Goal: Navigation & Orientation: Find specific page/section

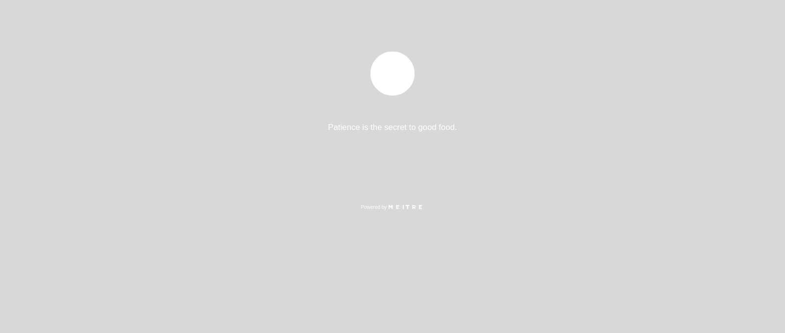
select select "es"
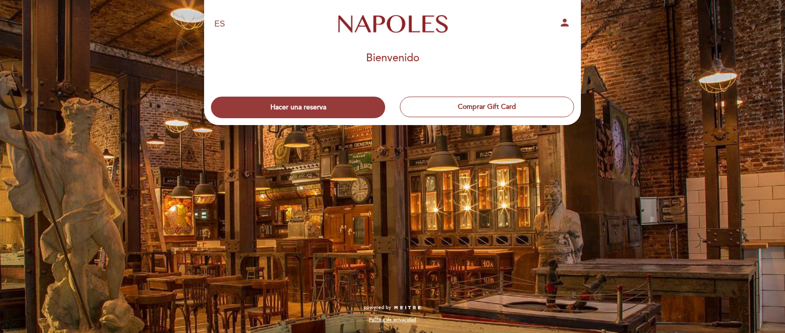
click at [221, 25] on select "EN ES PT" at bounding box center [219, 24] width 11 height 11
click at [214, 19] on select "EN ES PT" at bounding box center [219, 24] width 11 height 11
click at [660, 41] on div "EN ES PT Napoles person [GEOGRAPHIC_DATA] [GEOGRAPHIC_DATA], Cambiar usuario Ha…" at bounding box center [392, 166] width 785 height 333
click at [227, 24] on div "EN ES PT" at bounding box center [269, 24] width 124 height 11
click at [218, 24] on select "EN ES PT" at bounding box center [219, 24] width 11 height 11
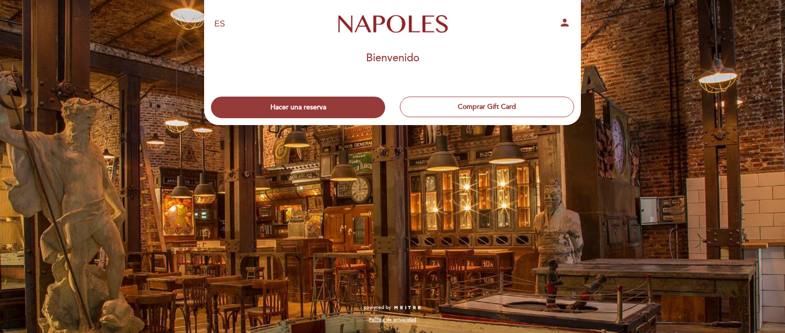
click at [177, 86] on div "EN ES PT Napoles person [GEOGRAPHIC_DATA] [GEOGRAPHIC_DATA], Cambiar usuario Ha…" at bounding box center [392, 166] width 785 height 333
click at [386, 247] on div "EN ES PT Napoles person [GEOGRAPHIC_DATA] [GEOGRAPHIC_DATA], Cambiar usuario Ha…" at bounding box center [392, 166] width 785 height 333
click at [213, 17] on div "EN ES PT Napoles person" at bounding box center [392, 24] width 371 height 34
drag, startPoint x: 217, startPoint y: 21, endPoint x: 188, endPoint y: 7, distance: 32.3
click at [217, 21] on select "EN ES PT" at bounding box center [219, 24] width 11 height 11
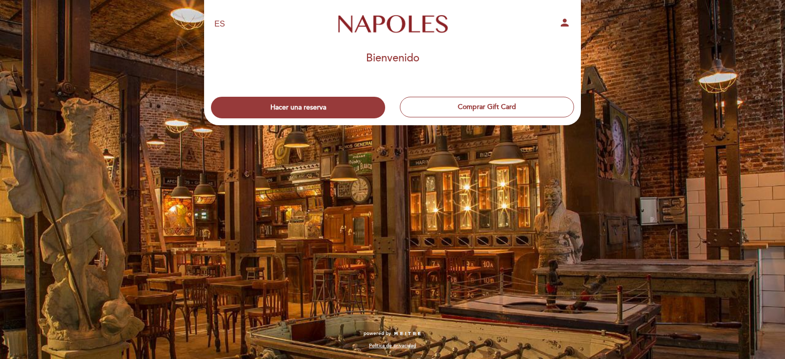
click at [468, 246] on div "EN ES PT Napoles person [GEOGRAPHIC_DATA] [GEOGRAPHIC_DATA], Cambiar usuario Ha…" at bounding box center [392, 179] width 785 height 359
click at [225, 25] on div "EN ES PT" at bounding box center [269, 24] width 124 height 11
click at [223, 25] on select "EN ES PT" at bounding box center [219, 24] width 11 height 11
